Goal: Information Seeking & Learning: Learn about a topic

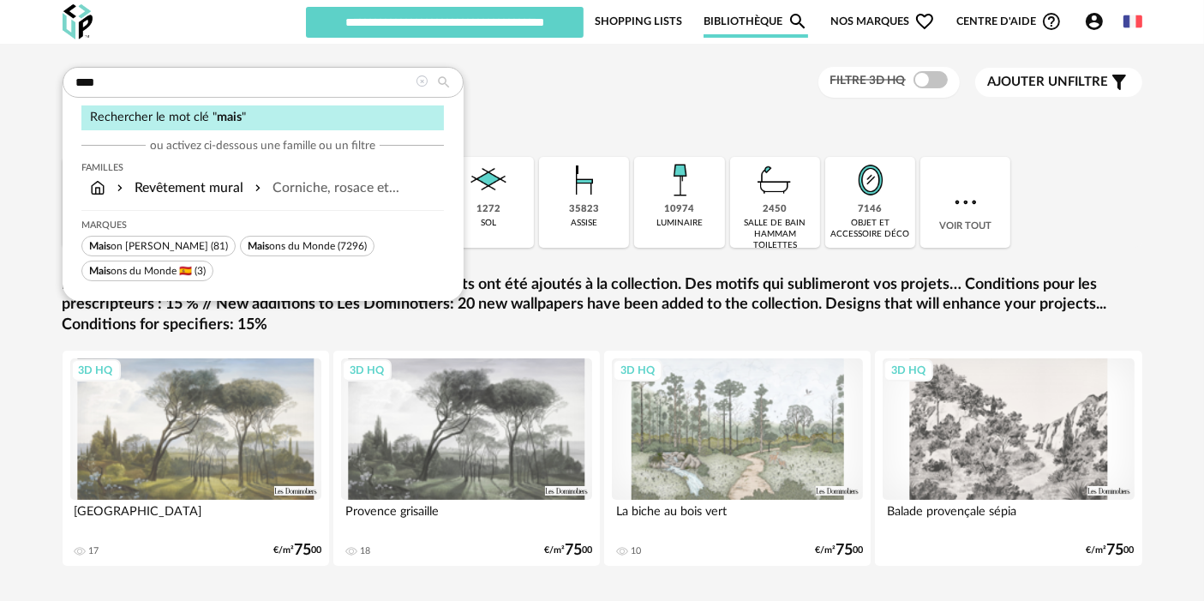
type input "****"
click at [272, 241] on span "Mais ons du Monde" at bounding box center [291, 246] width 87 height 10
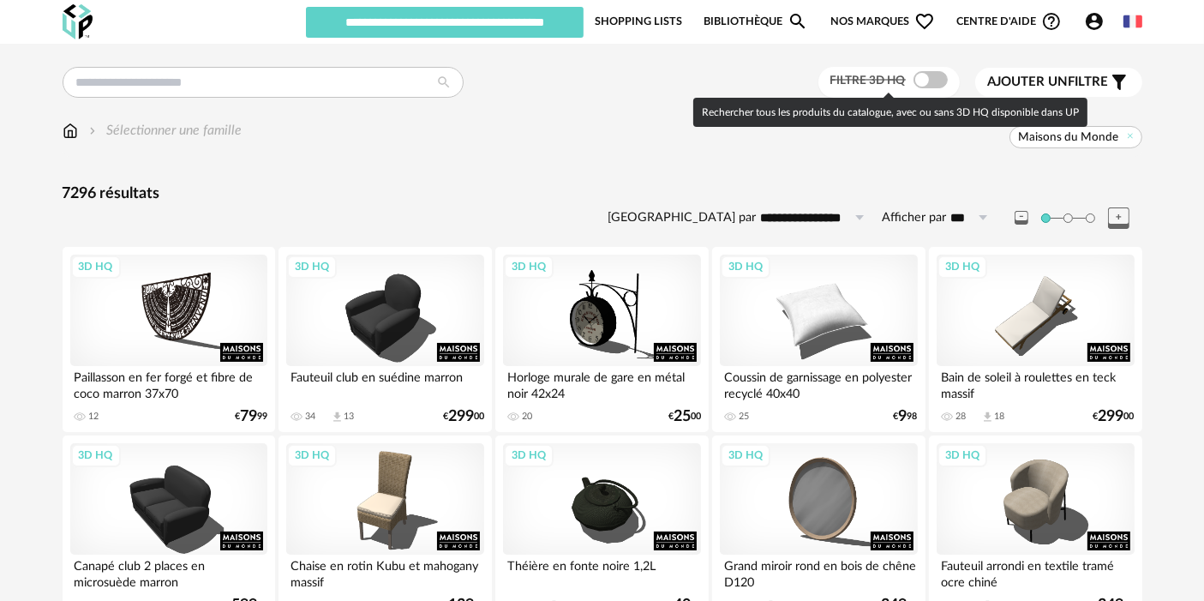
click at [930, 75] on span at bounding box center [931, 79] width 34 height 17
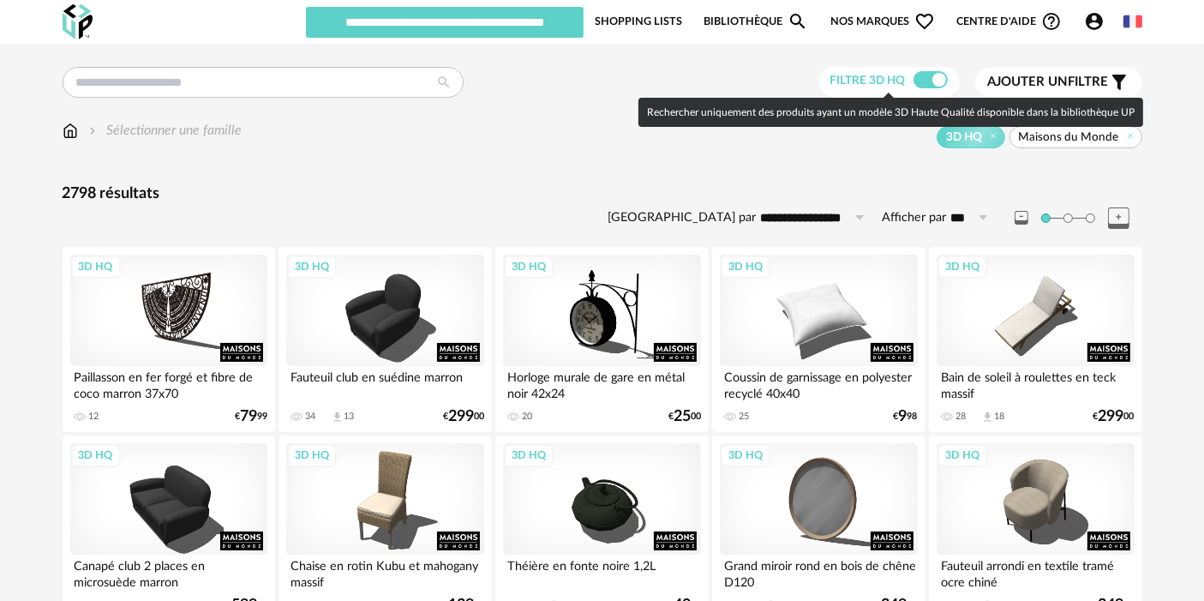
click at [921, 75] on span at bounding box center [931, 79] width 34 height 17
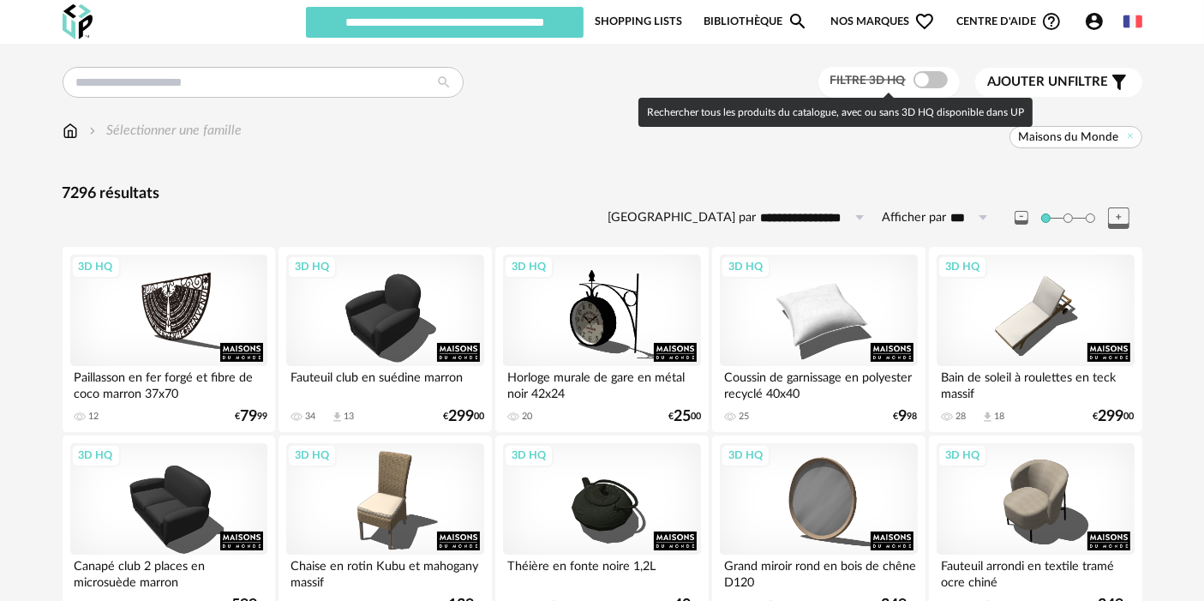
click at [921, 75] on span at bounding box center [931, 79] width 34 height 17
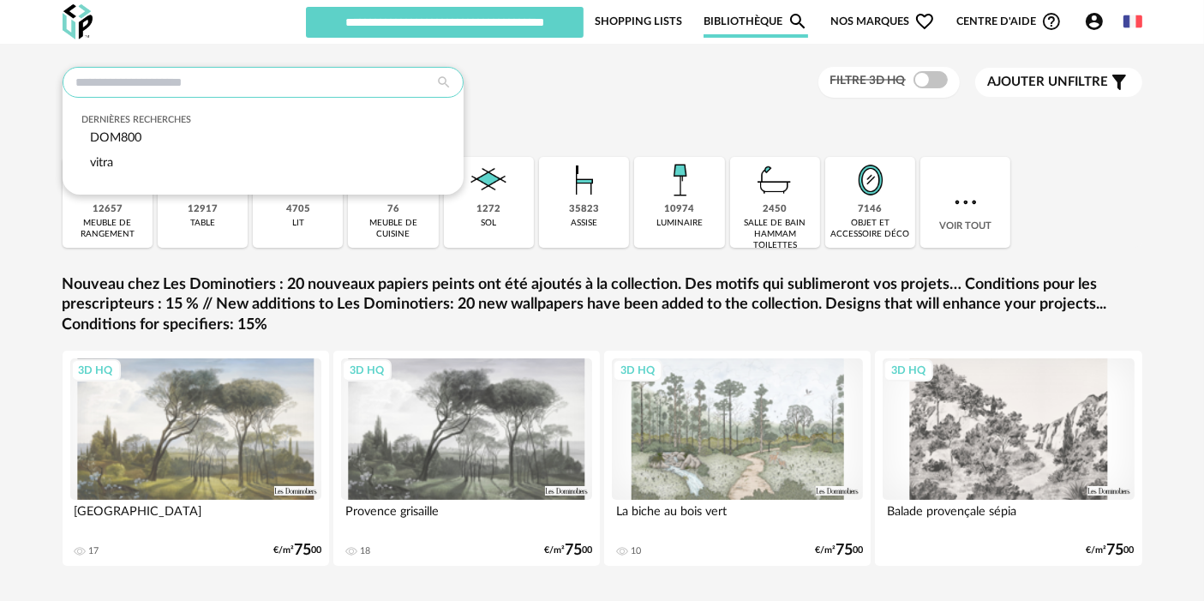
click at [224, 77] on input "text" at bounding box center [263, 82] width 401 height 31
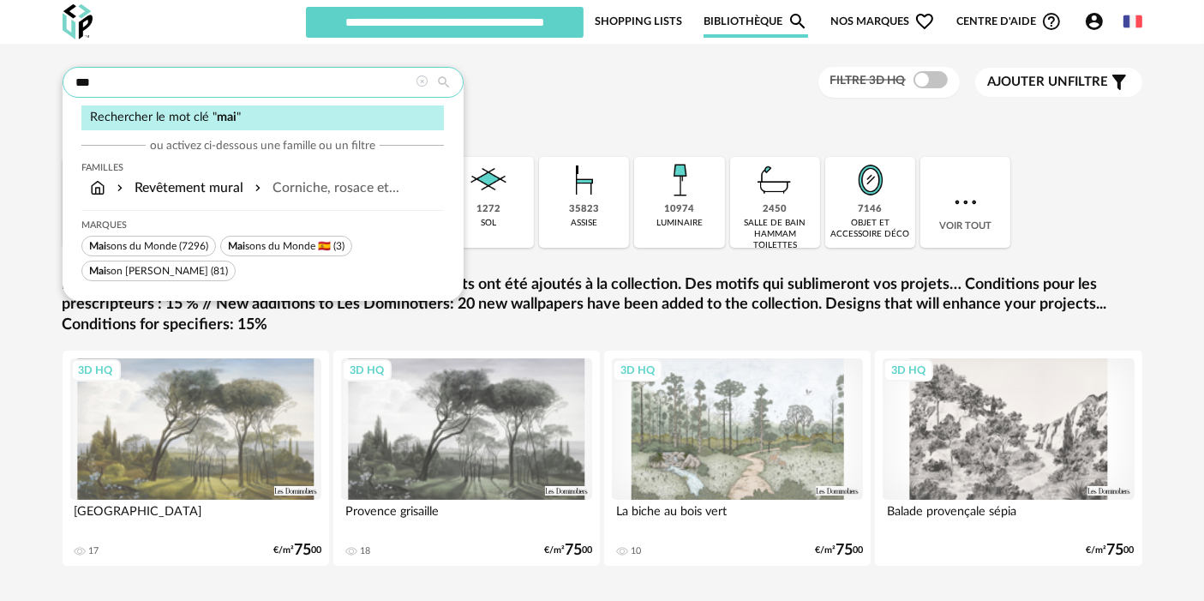
type input "***"
click at [154, 249] on span "Mai sons du Monde" at bounding box center [132, 246] width 87 height 10
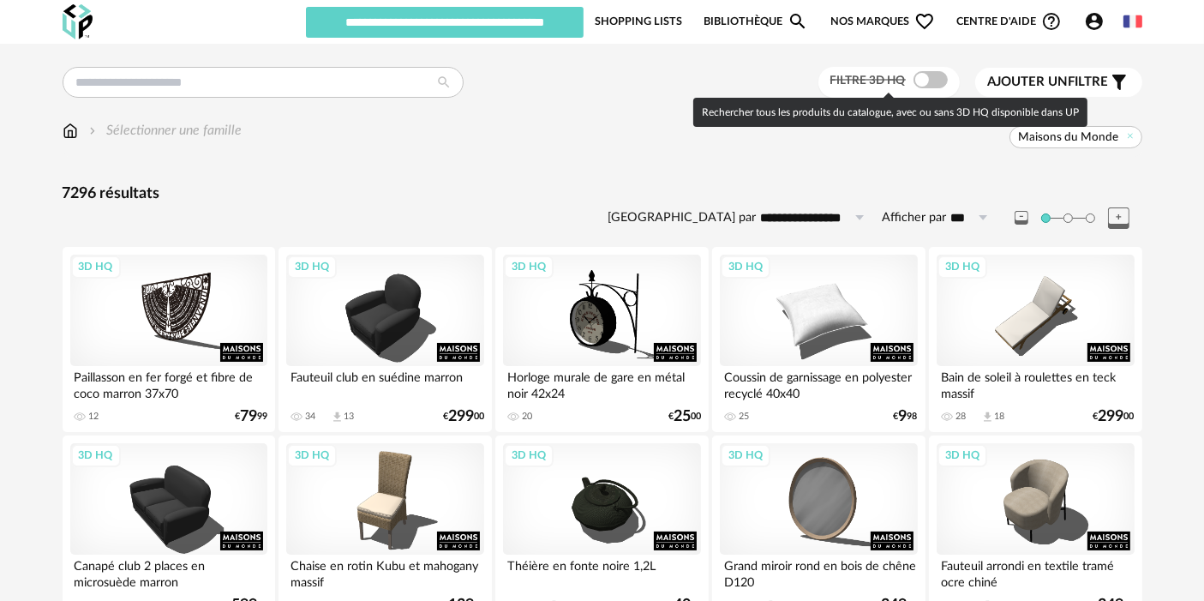
click at [922, 75] on span at bounding box center [931, 79] width 34 height 17
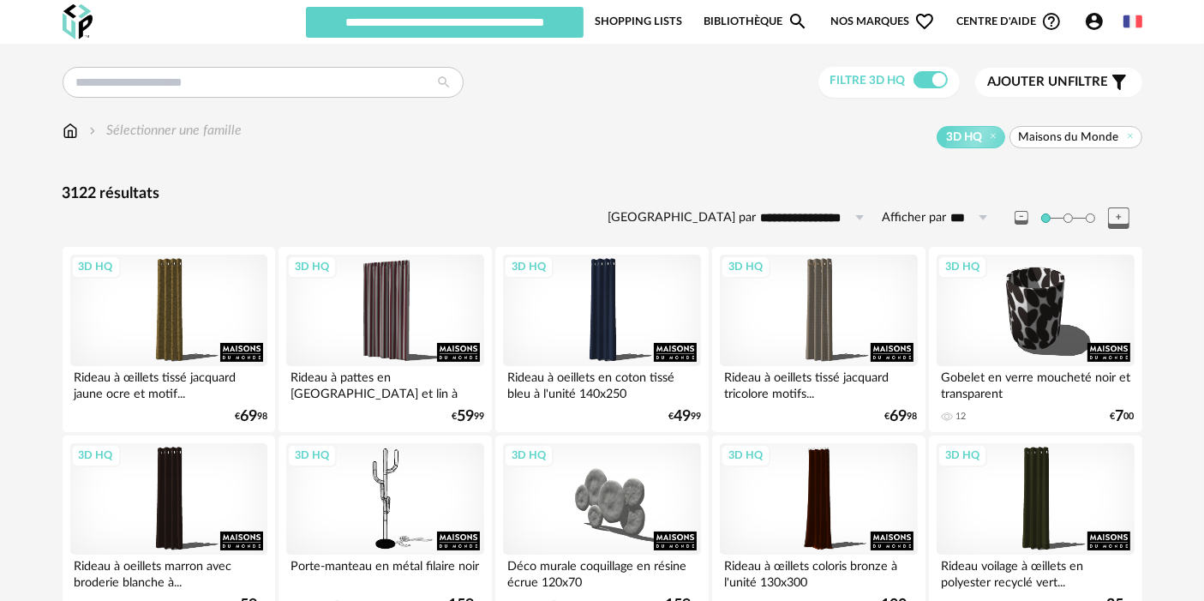
click at [488, 127] on div "3D HQ Maisons du Monde" at bounding box center [693, 137] width 900 height 22
drag, startPoint x: 710, startPoint y: 237, endPoint x: 687, endPoint y: 219, distance: 28.6
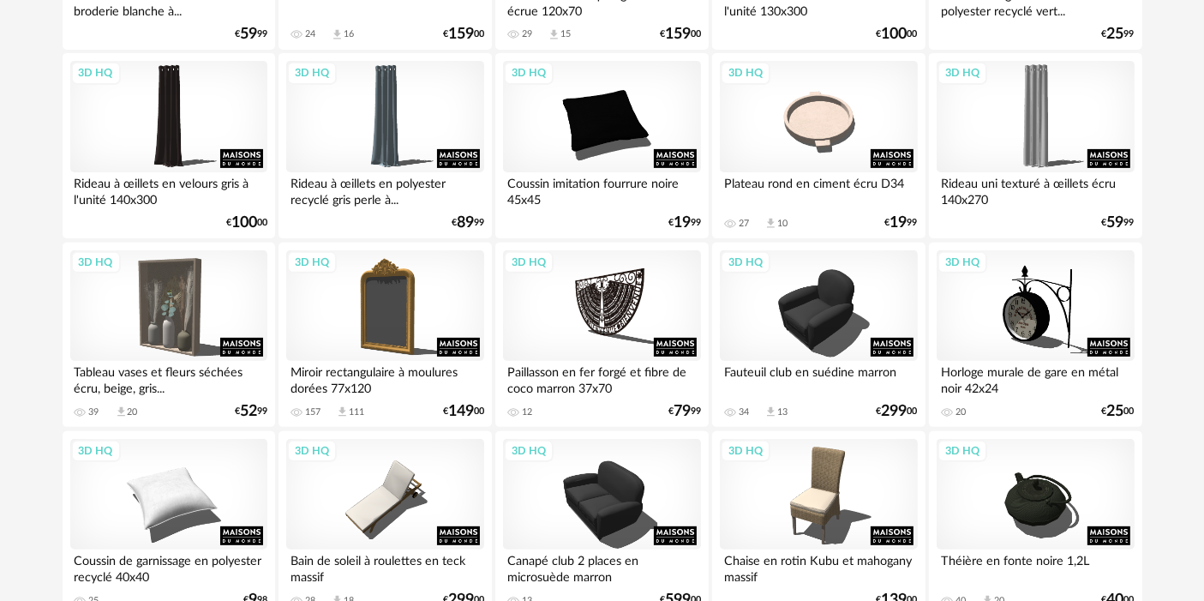
scroll to position [580, 0]
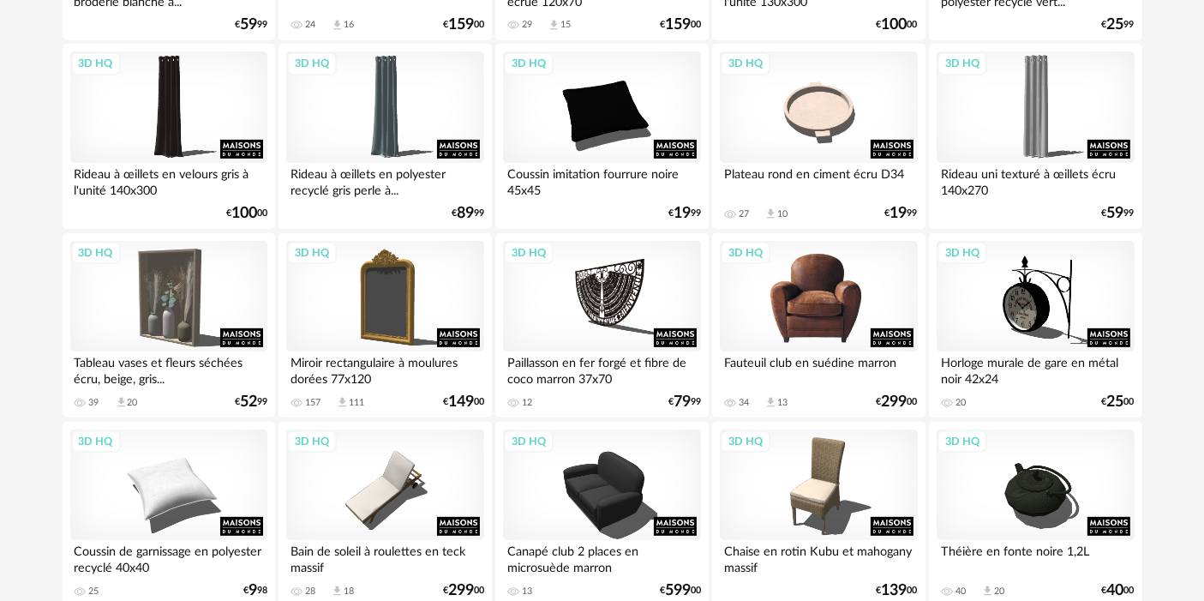
click at [834, 287] on div "3D HQ" at bounding box center [818, 296] width 197 height 111
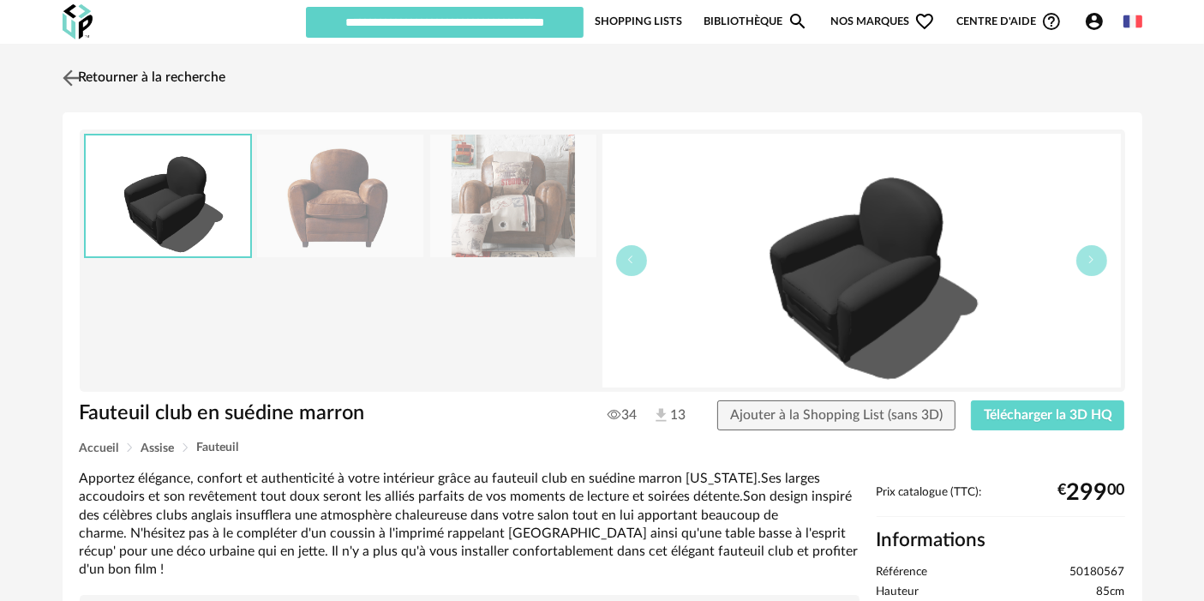
click at [130, 85] on link "Retourner à la recherche" at bounding box center [142, 78] width 168 height 38
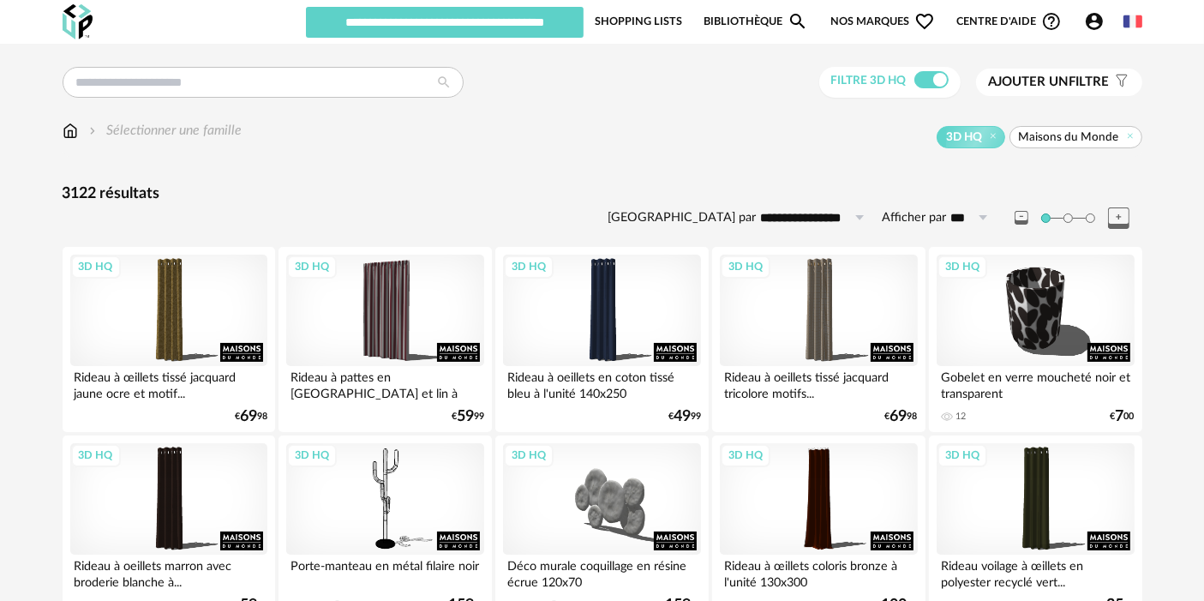
click at [486, 126] on div "3D HQ Maisons du Monde" at bounding box center [693, 137] width 900 height 22
click at [543, 126] on div "3D HQ Maisons du Monde" at bounding box center [693, 137] width 900 height 22
click at [653, 156] on div "Sélectionner une famille 3D HQ Maisons du Monde" at bounding box center [603, 139] width 1080 height 36
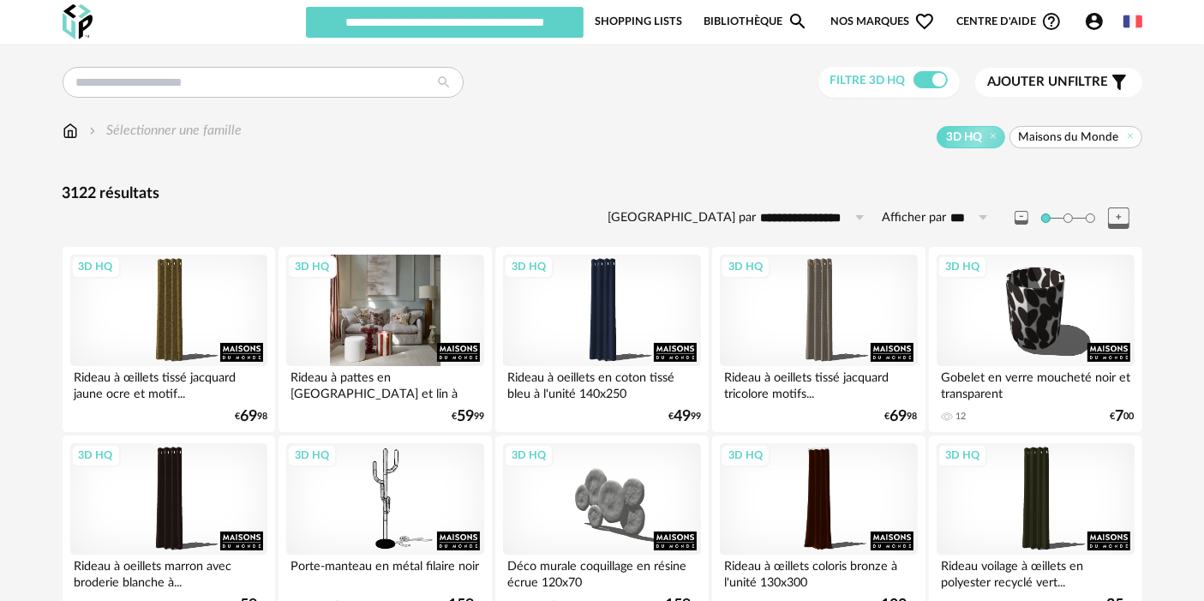
click at [389, 300] on div "3D HQ" at bounding box center [384, 310] width 197 height 111
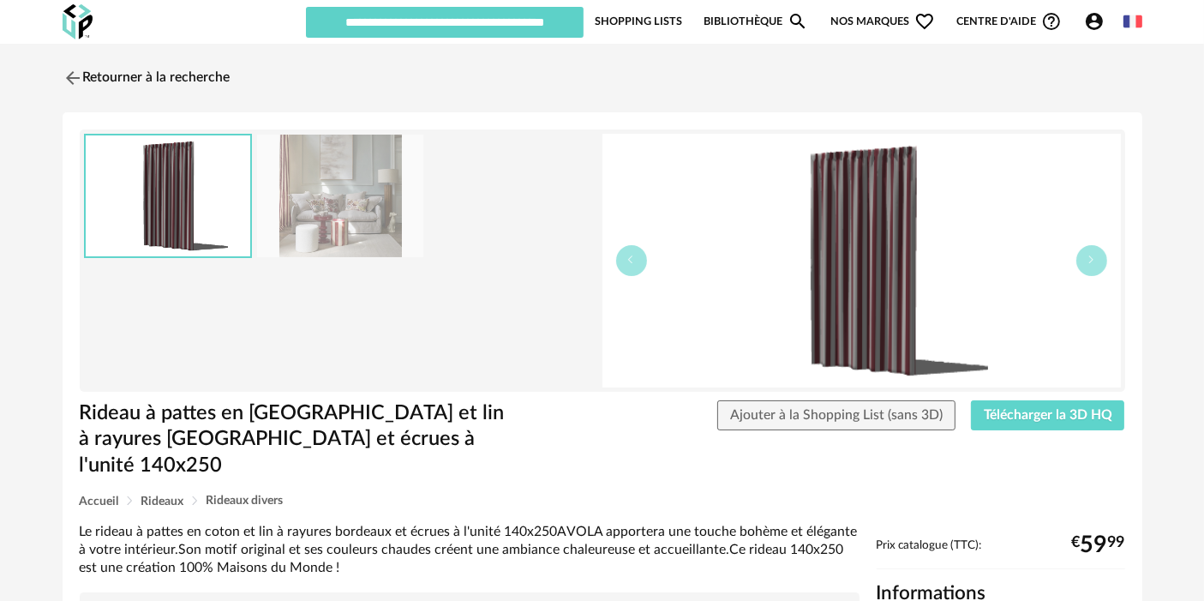
click at [343, 218] on img at bounding box center [340, 196] width 166 height 123
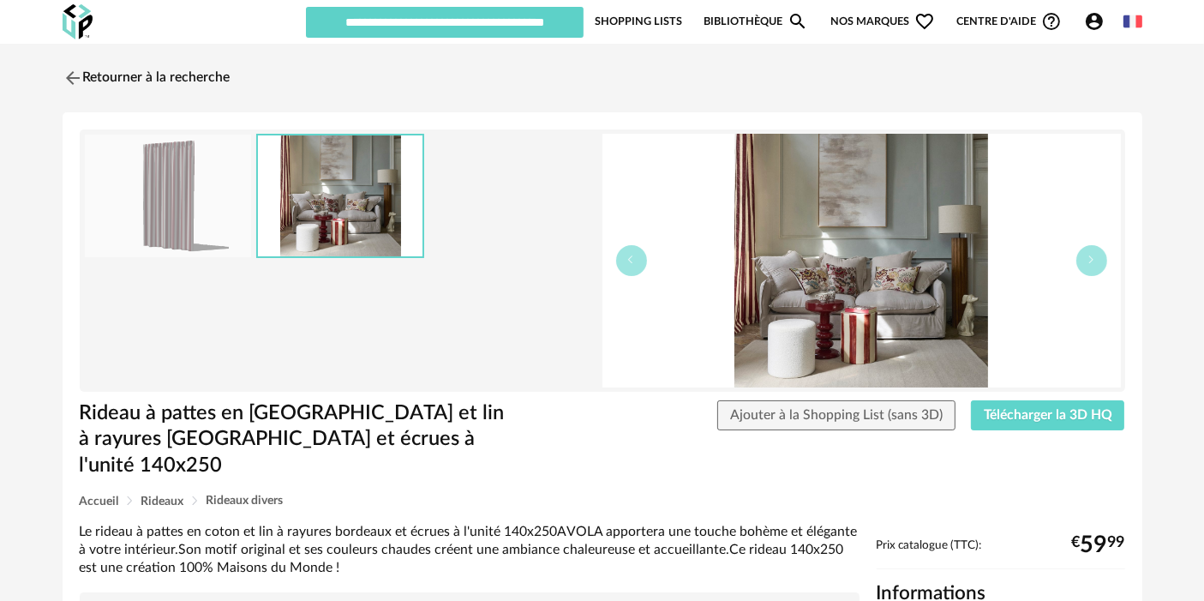
click at [181, 208] on img at bounding box center [168, 196] width 166 height 123
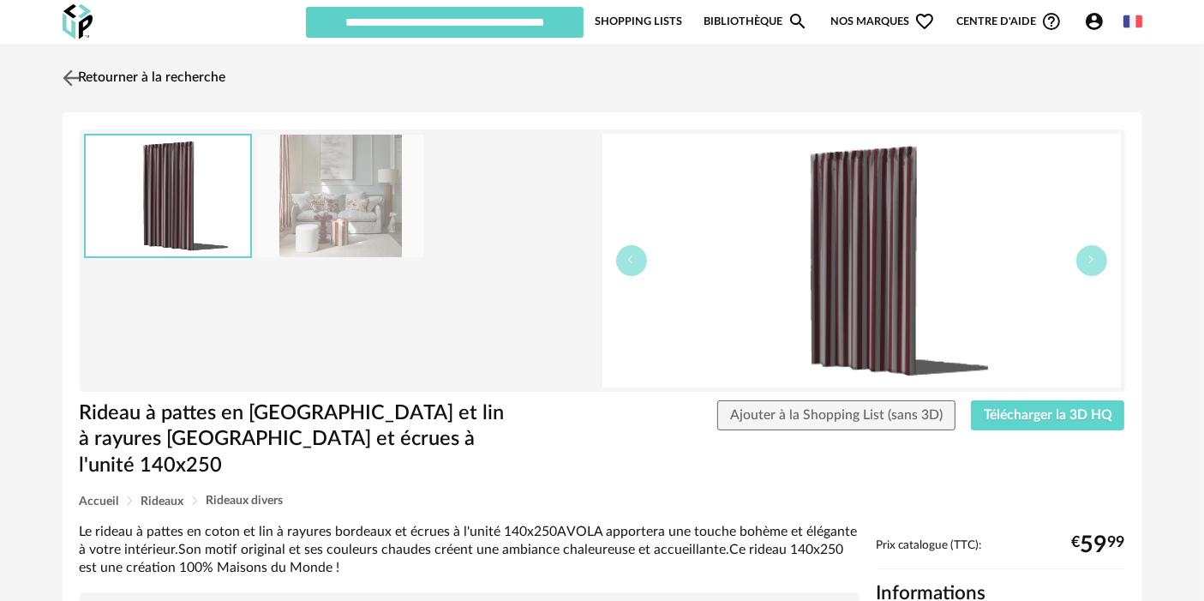
click at [107, 79] on link "Retourner à la recherche" at bounding box center [142, 78] width 168 height 38
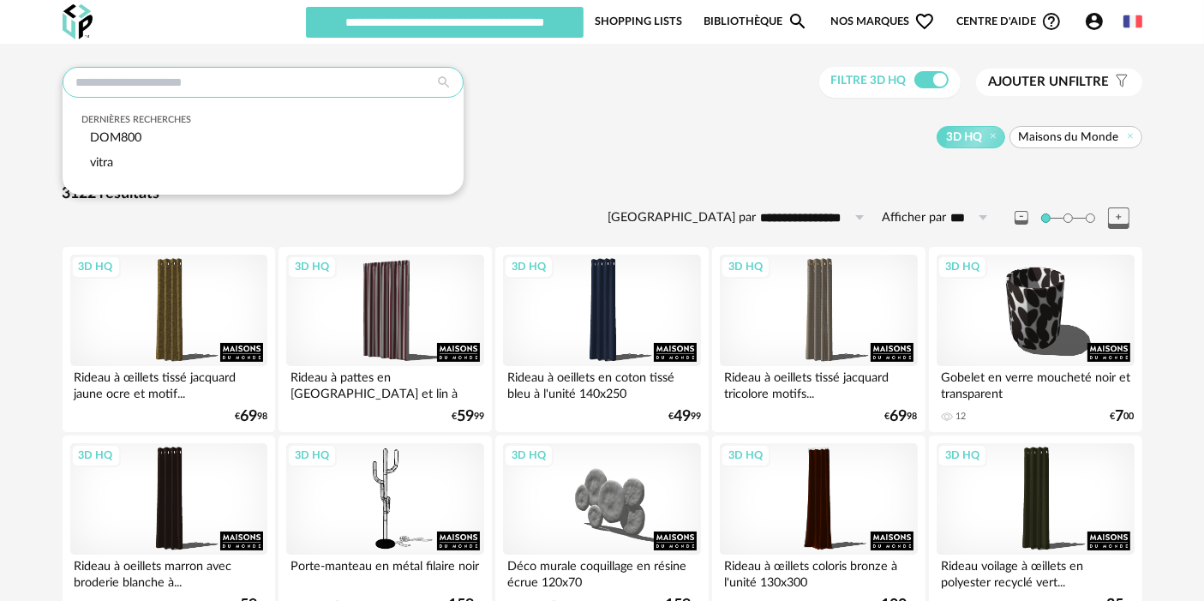
click at [273, 84] on input "text" at bounding box center [263, 82] width 401 height 31
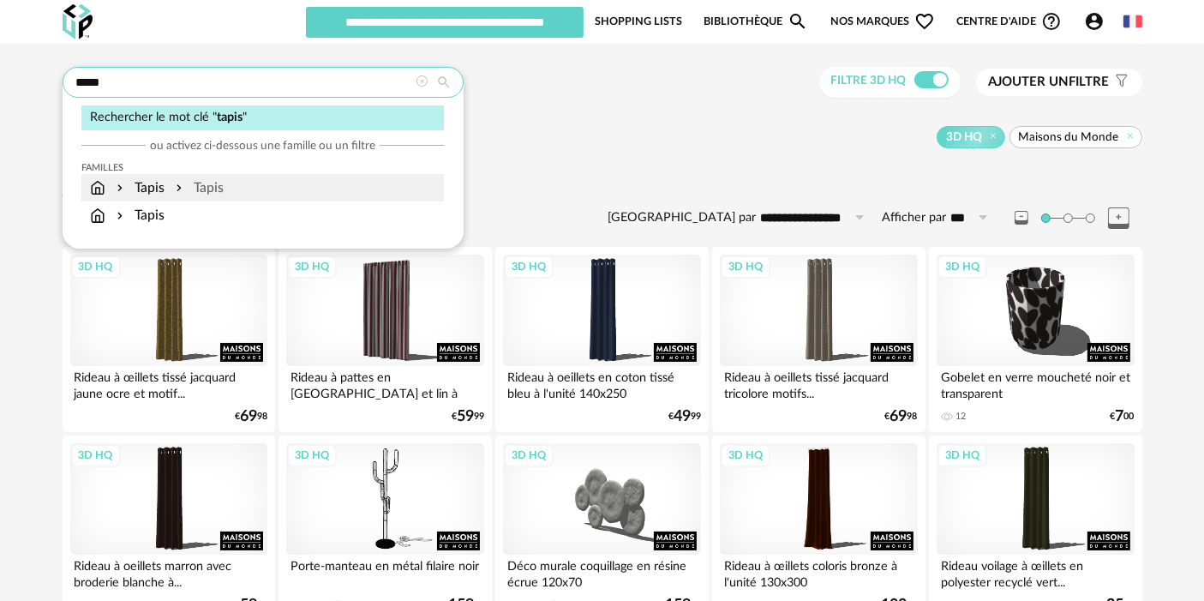
type input "*****"
click at [198, 178] on div "Tapis" at bounding box center [197, 188] width 51 height 20
